Goal: Find specific page/section: Find specific page/section

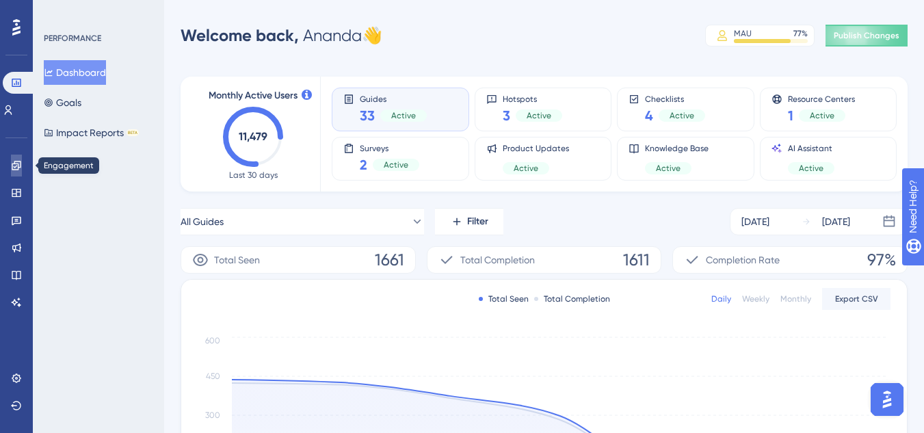
click at [11, 164] on link at bounding box center [16, 166] width 11 height 22
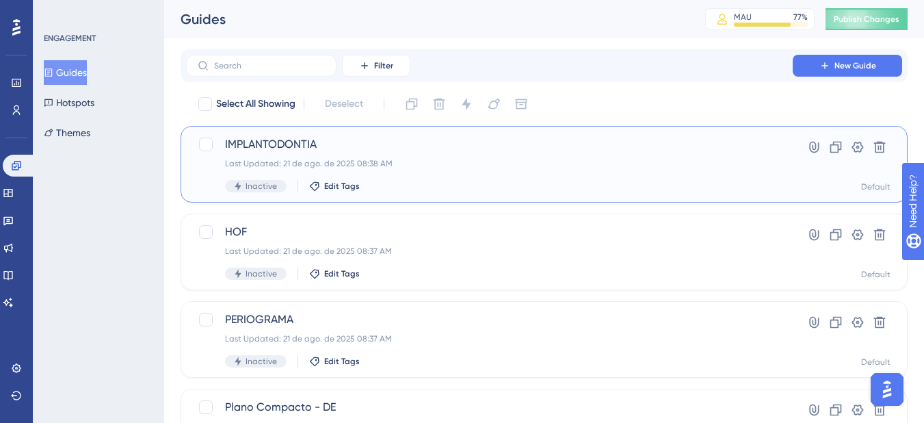
click at [434, 174] on div "IMPLANTODONTIA Last Updated: 21 de ago. de 2025 08:38 AM Inactive Edit Tags" at bounding box center [489, 164] width 529 height 56
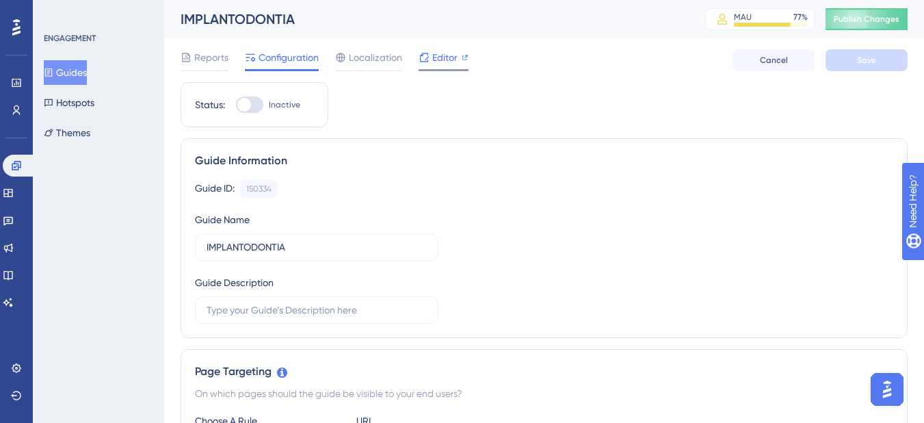
click at [425, 62] on icon at bounding box center [424, 57] width 11 height 11
click at [467, 59] on icon at bounding box center [465, 57] width 7 height 7
